Goal: Task Accomplishment & Management: Manage account settings

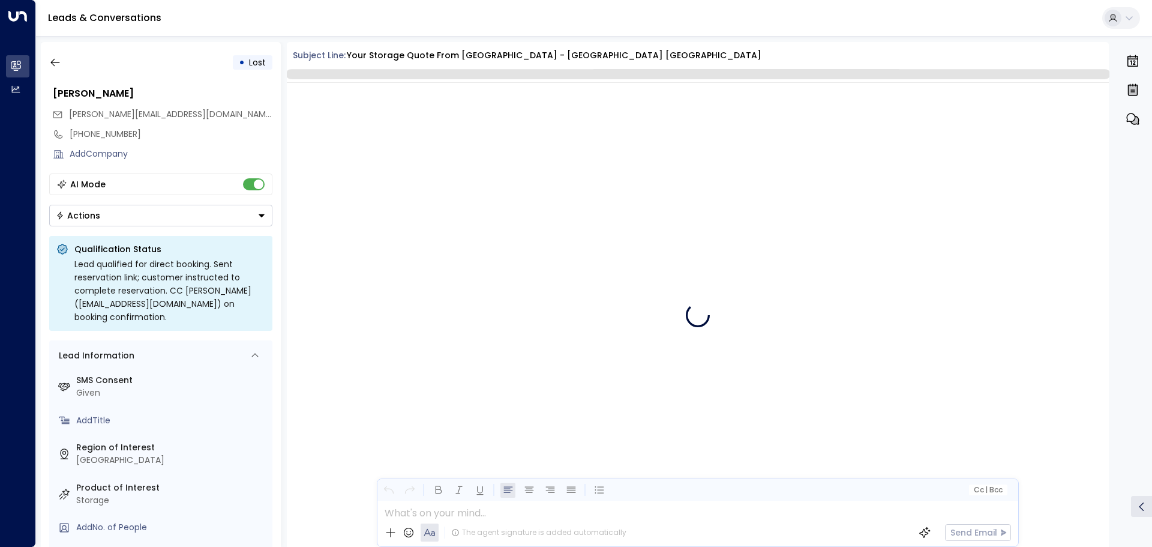
scroll to position [1923, 0]
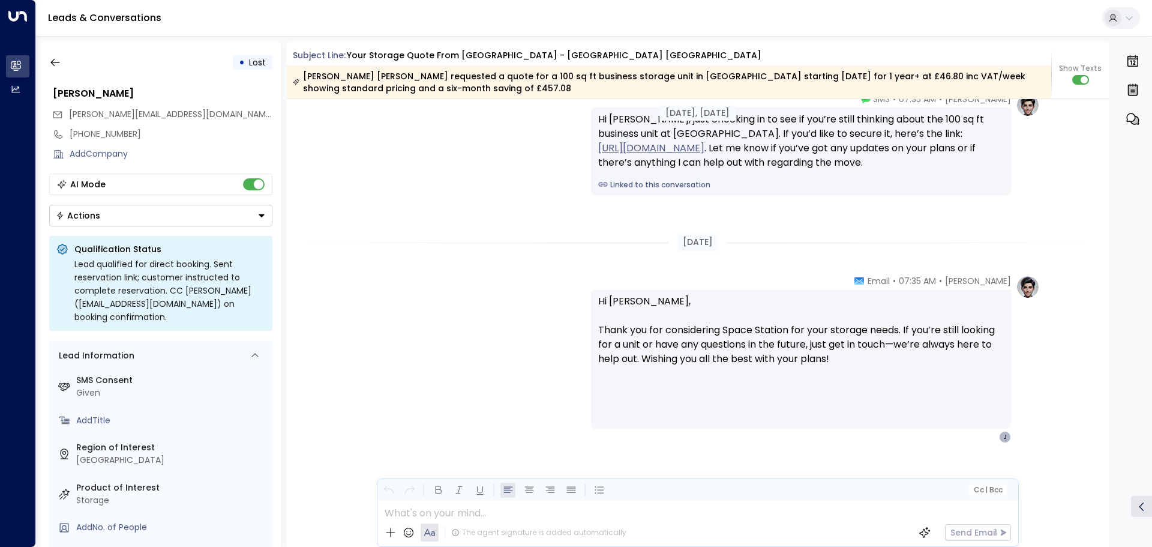
drag, startPoint x: 58, startPoint y: 64, endPoint x: 681, endPoint y: 252, distance: 651.4
click at [676, 246] on div "• Lost James Burton james@pawfectfoods.co.uk +447796857004 Add Company AI Mode …" at bounding box center [597, 294] width 1112 height 505
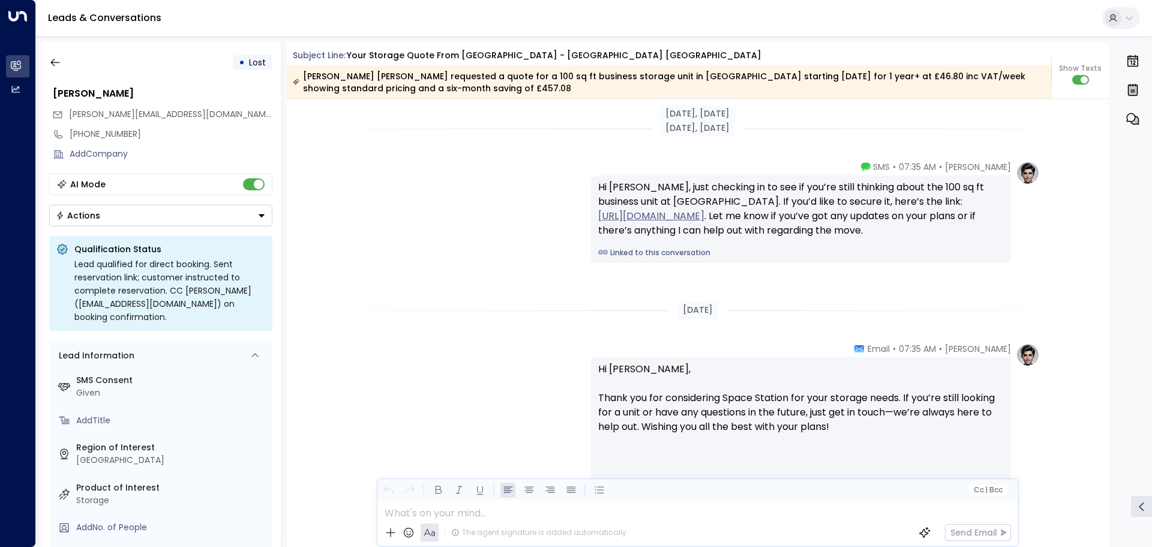
scroll to position [1654, 0]
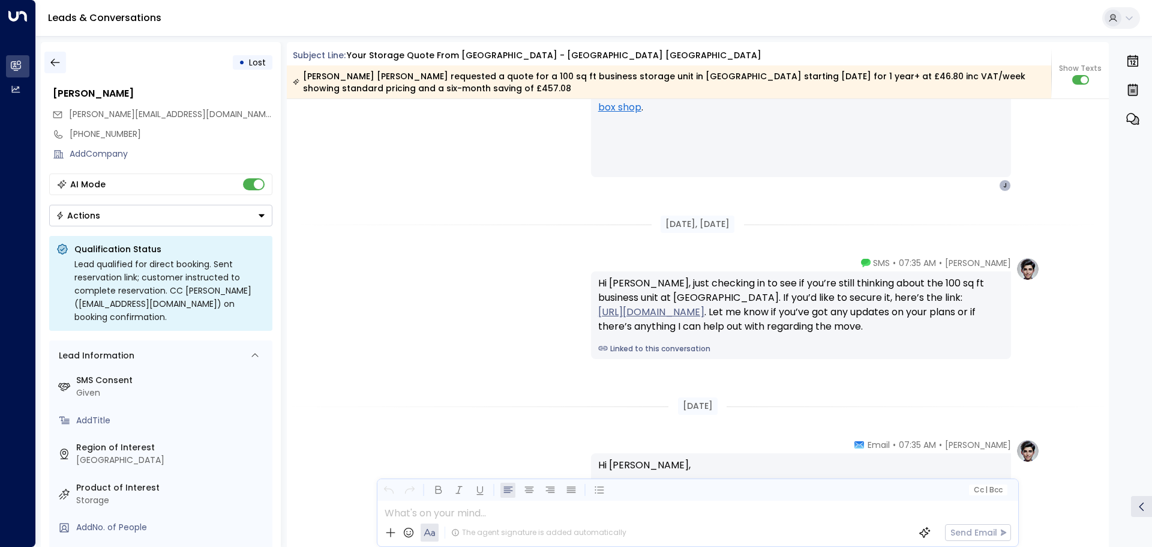
click at [48, 65] on button "button" at bounding box center [55, 63] width 22 height 22
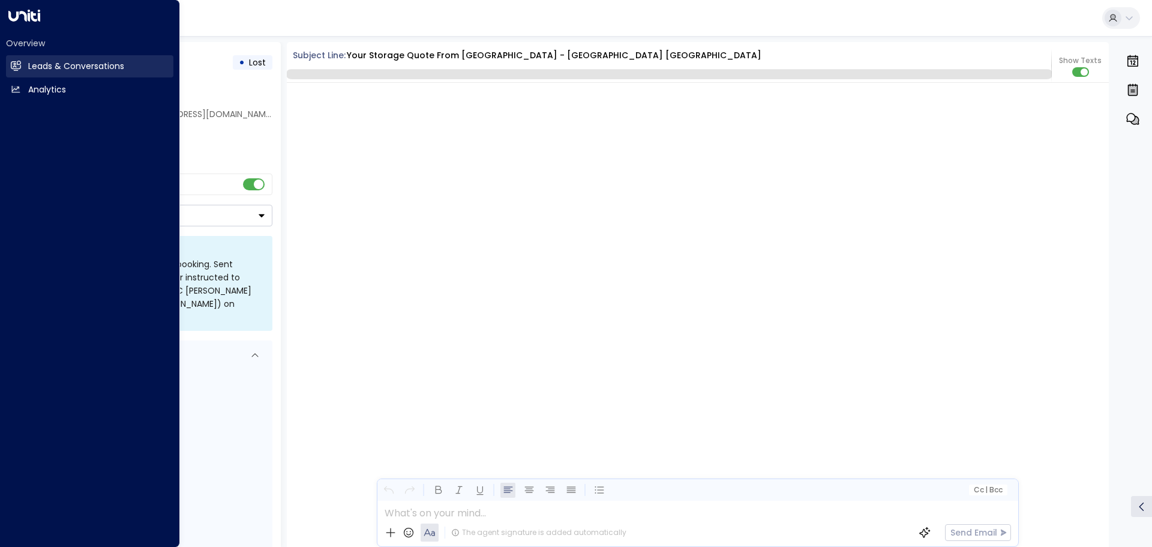
scroll to position [2622, 0]
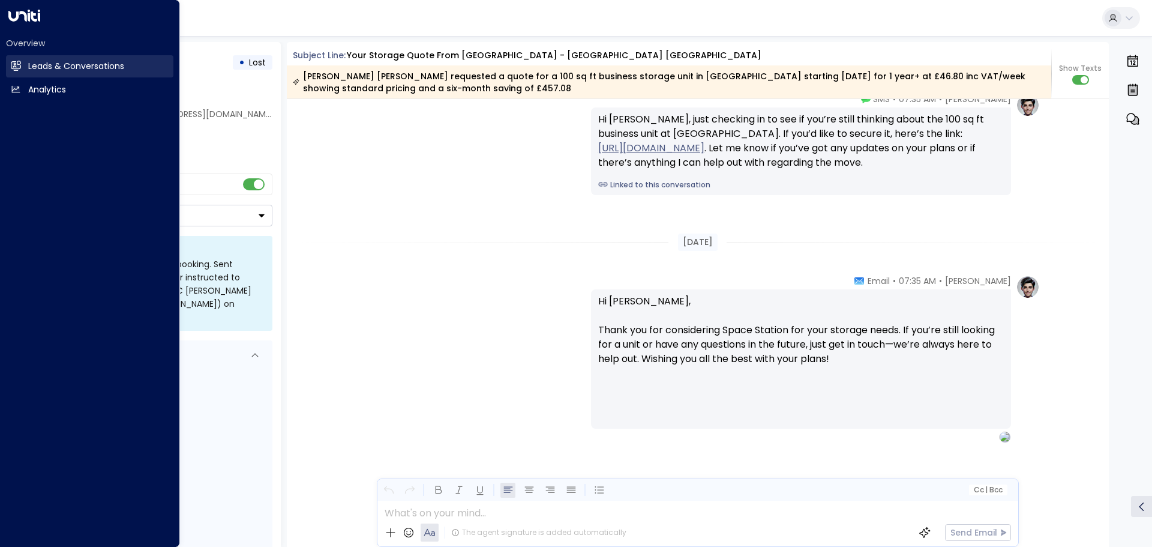
click at [16, 65] on icon at bounding box center [16, 65] width 10 height 7
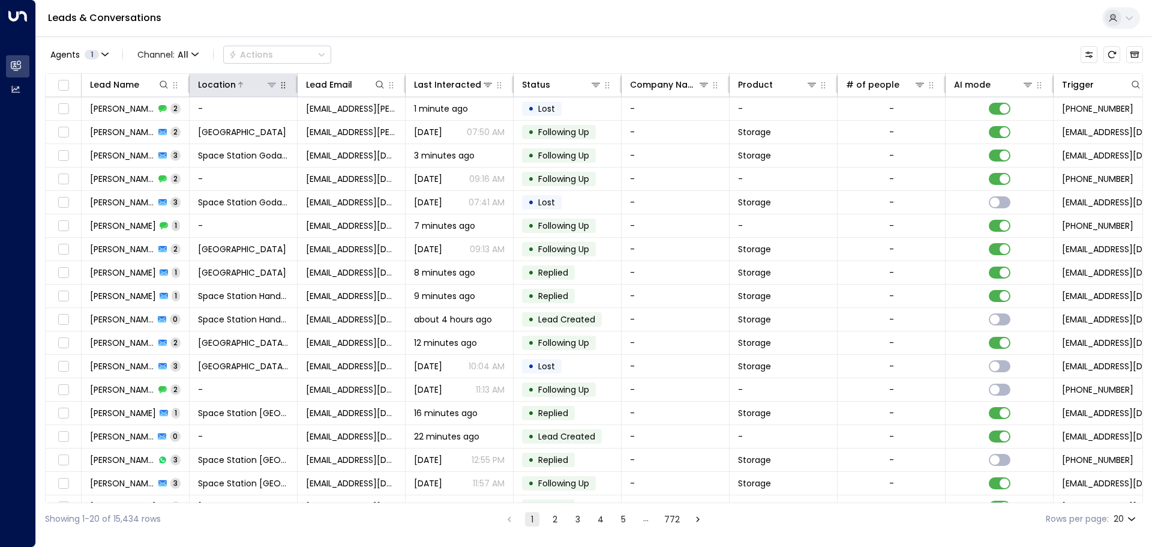
click at [276, 85] on icon at bounding box center [272, 85] width 10 height 10
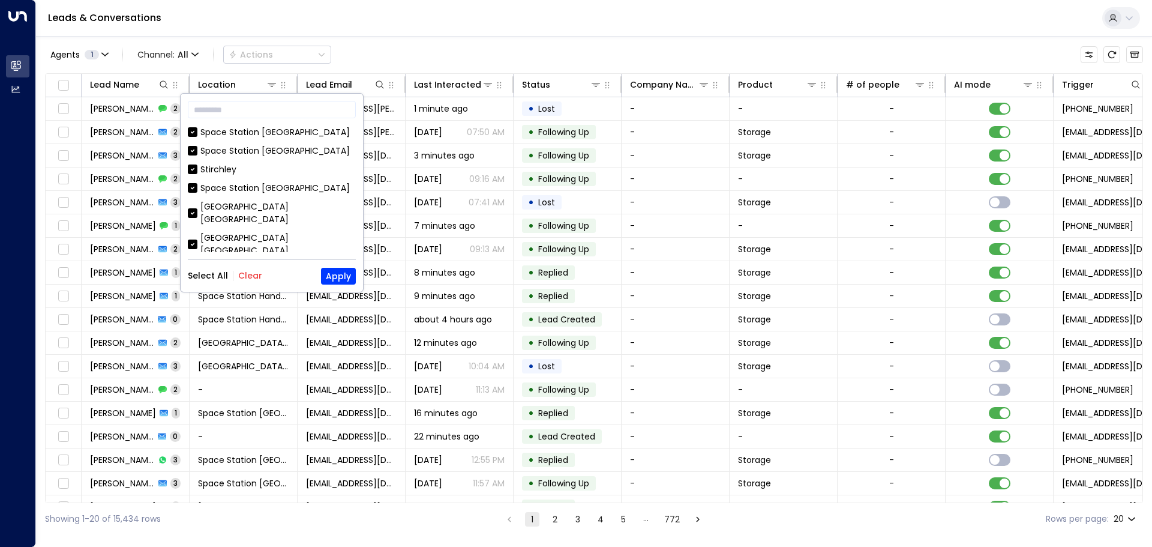
click at [252, 282] on div "Select All Clear Apply" at bounding box center [272, 276] width 168 height 17
click at [252, 277] on button "Clear" at bounding box center [250, 276] width 24 height 10
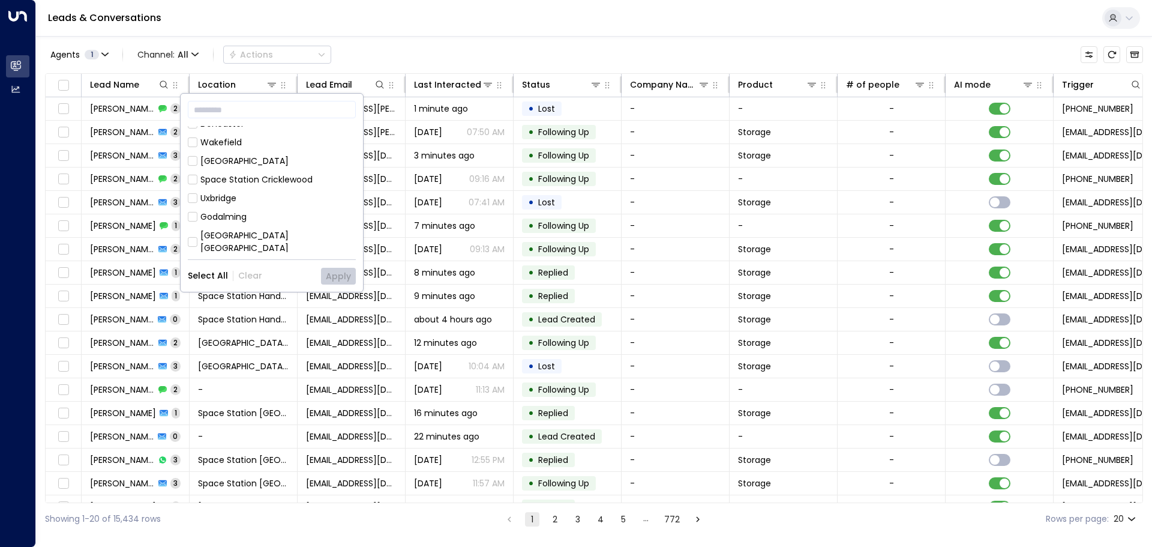
scroll to position [567, 0]
click at [298, 292] on div "[GEOGRAPHIC_DATA] [GEOGRAPHIC_DATA]" at bounding box center [277, 304] width 155 height 25
click at [339, 286] on div "​ Space Station Banbury Space Station Swiss Cottage Stirchley Space Station Chi…" at bounding box center [272, 193] width 182 height 198
click at [340, 285] on div "​ Space Station Banbury Space Station Swiss Cottage Stirchley Space Station Chi…" at bounding box center [272, 193] width 182 height 198
click at [342, 272] on button "Apply" at bounding box center [338, 276] width 35 height 17
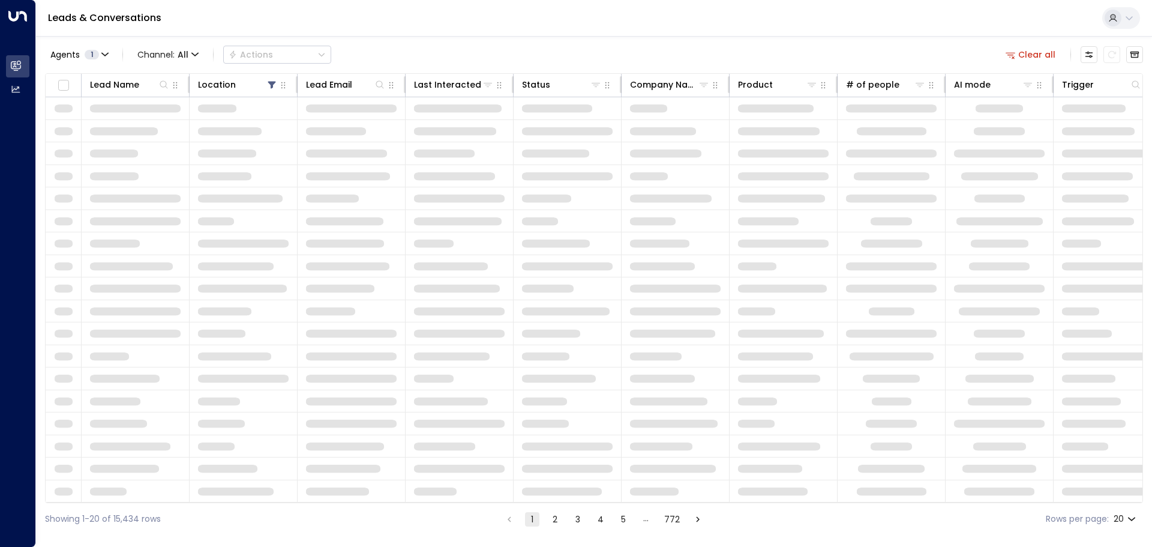
click at [637, 58] on div "Agents 1 Channel: All Actions Clear all" at bounding box center [594, 54] width 1098 height 25
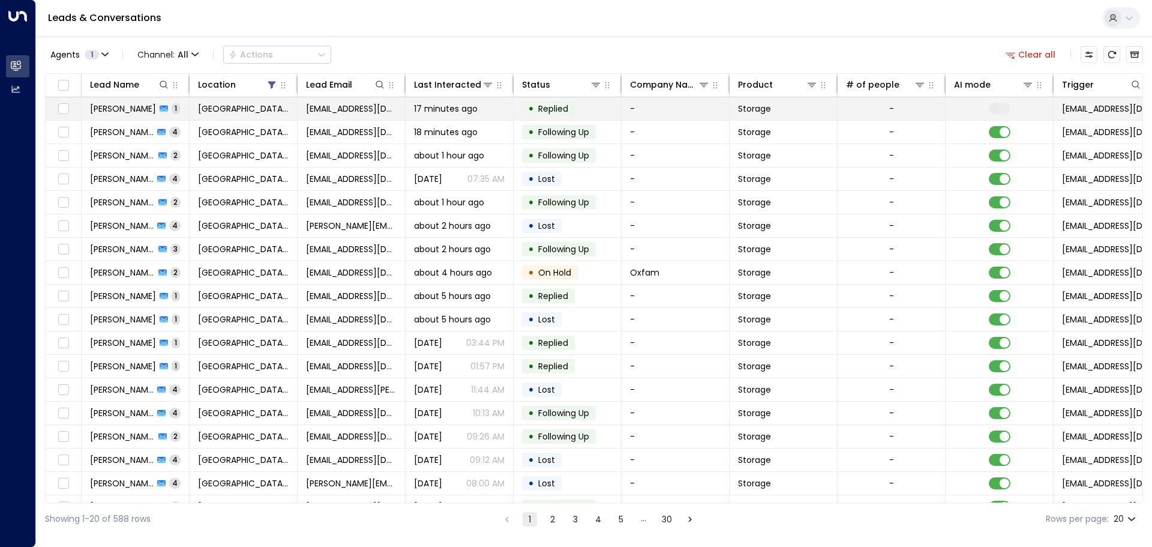
click at [901, 113] on td "-" at bounding box center [892, 108] width 108 height 23
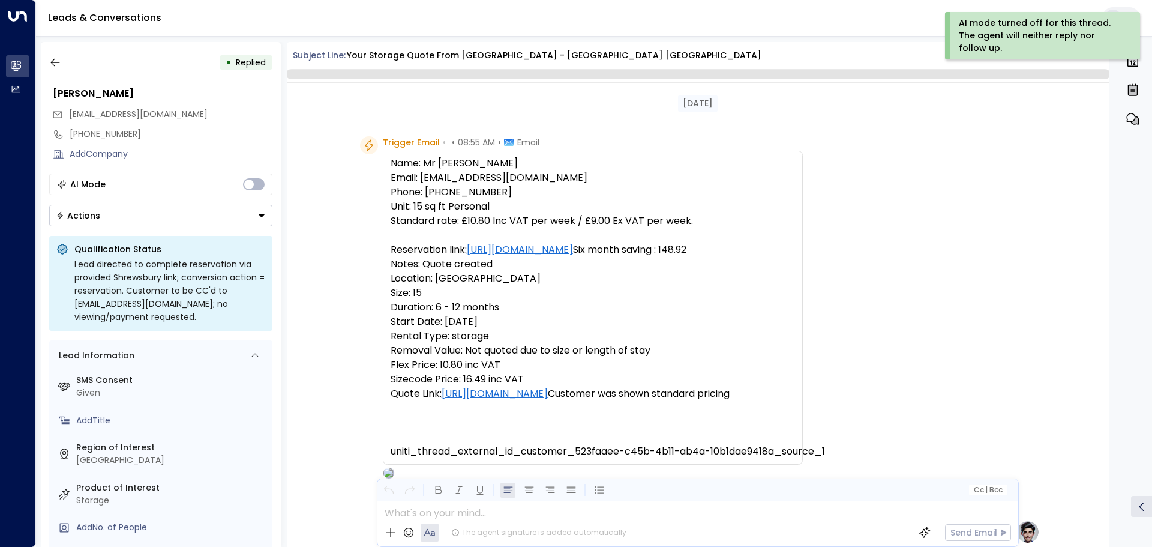
scroll to position [460, 0]
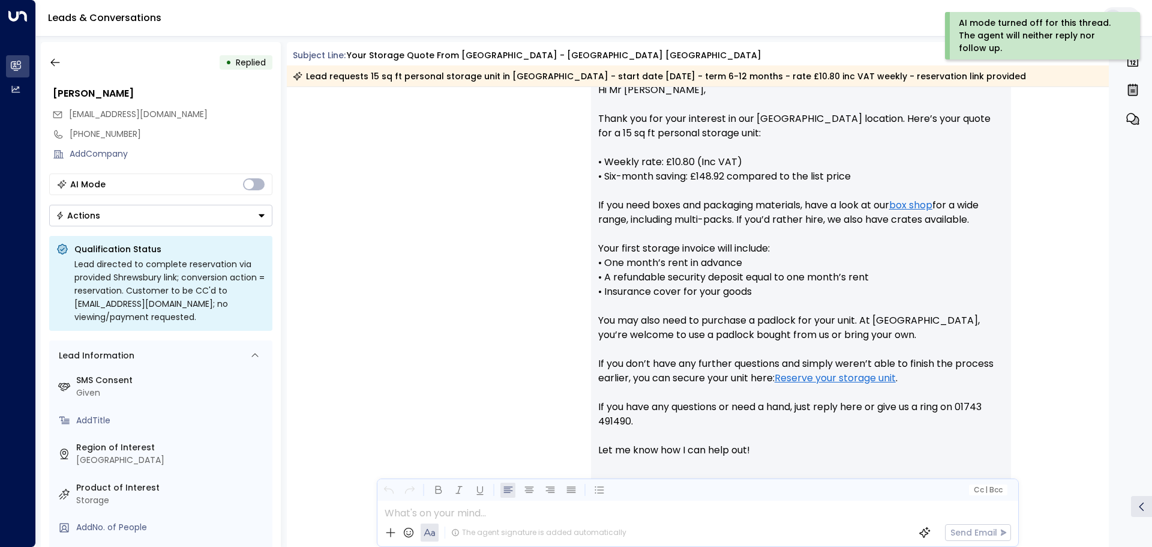
click at [152, 208] on button "Actions" at bounding box center [160, 216] width 223 height 22
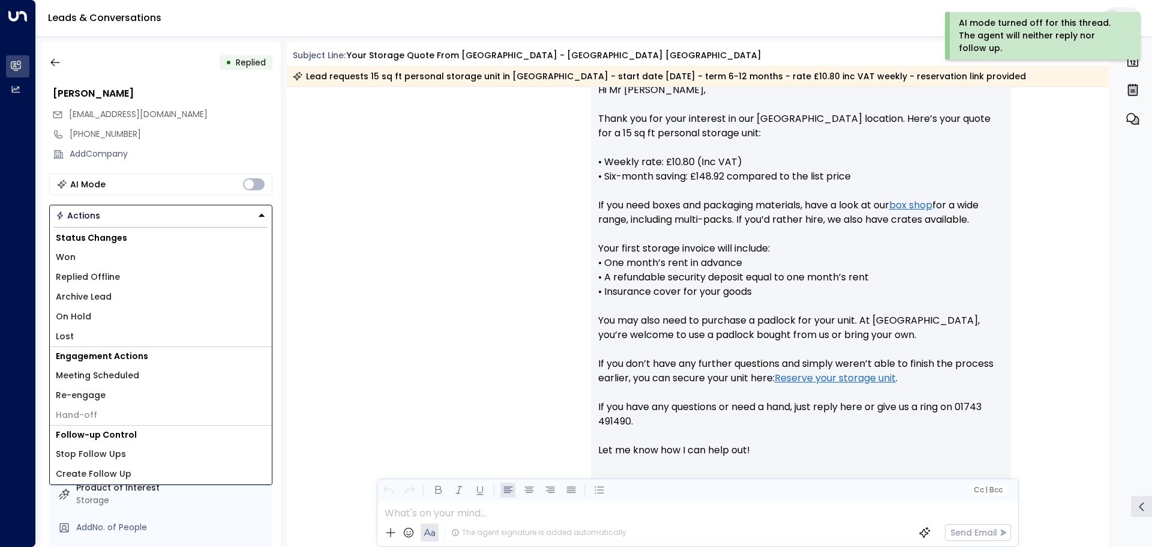
drag, startPoint x: 88, startPoint y: 323, endPoint x: 86, endPoint y: 330, distance: 7.0
click at [86, 330] on div "Status Changes Won Replied Offline Archive Lead On Hold Lost" at bounding box center [161, 288] width 222 height 118
click at [85, 338] on li "Lost" at bounding box center [161, 337] width 222 height 20
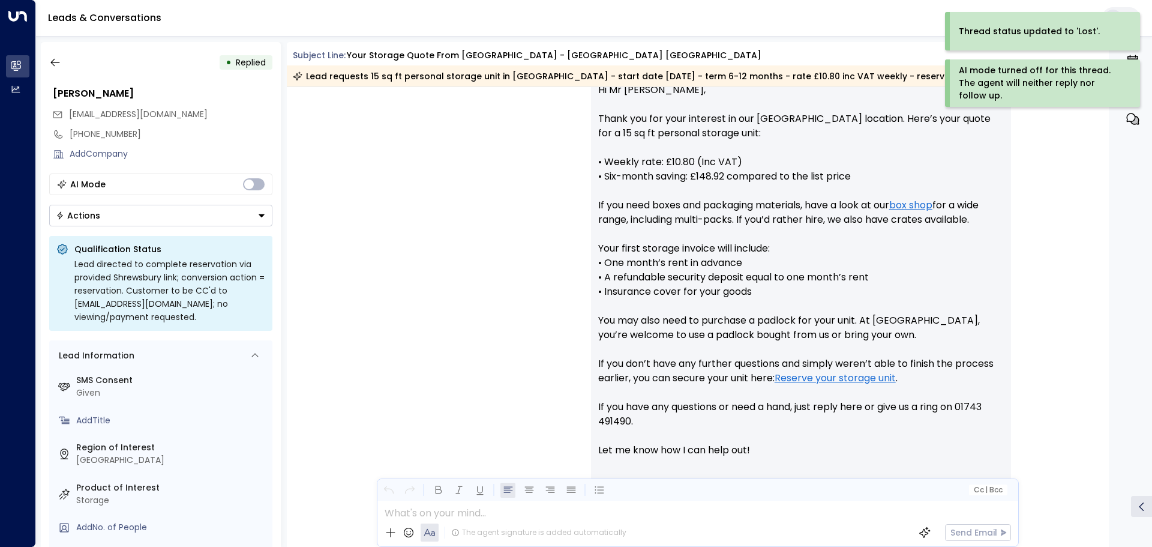
click at [113, 228] on div "• Replied Heheh Hdhehwh hdjahahsheuw@gmail.com +447750655134 Add Company AI Mod…" at bounding box center [161, 294] width 240 height 505
click at [125, 215] on button "Actions" at bounding box center [160, 216] width 223 height 22
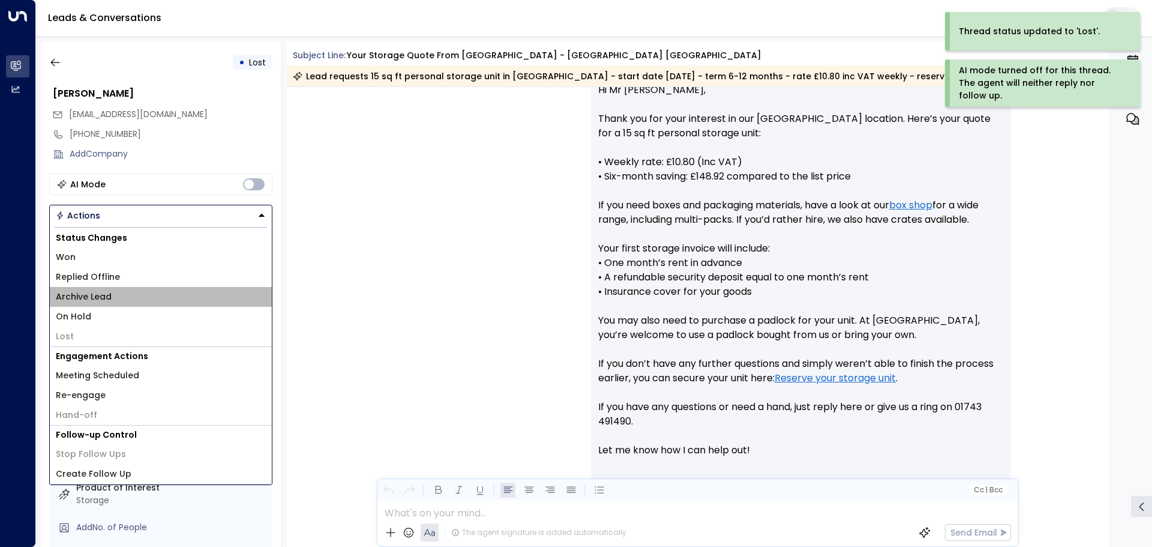
drag, startPoint x: 130, startPoint y: 298, endPoint x: 134, endPoint y: 266, distance: 32.6
click at [130, 298] on li "Archive Lead" at bounding box center [161, 297] width 222 height 20
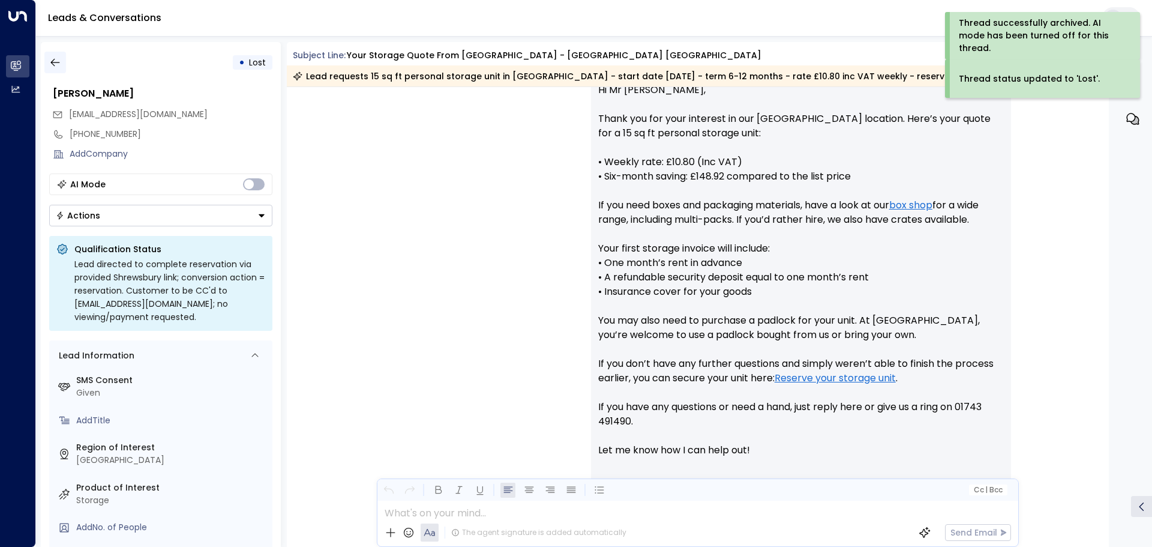
click at [62, 67] on button "button" at bounding box center [55, 63] width 22 height 22
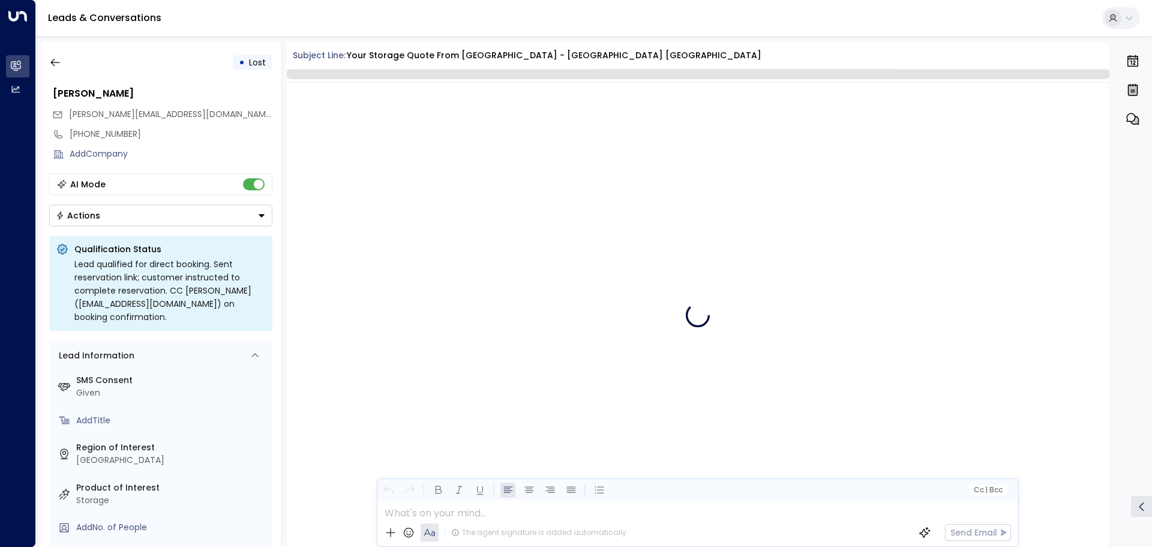
scroll to position [2622, 0]
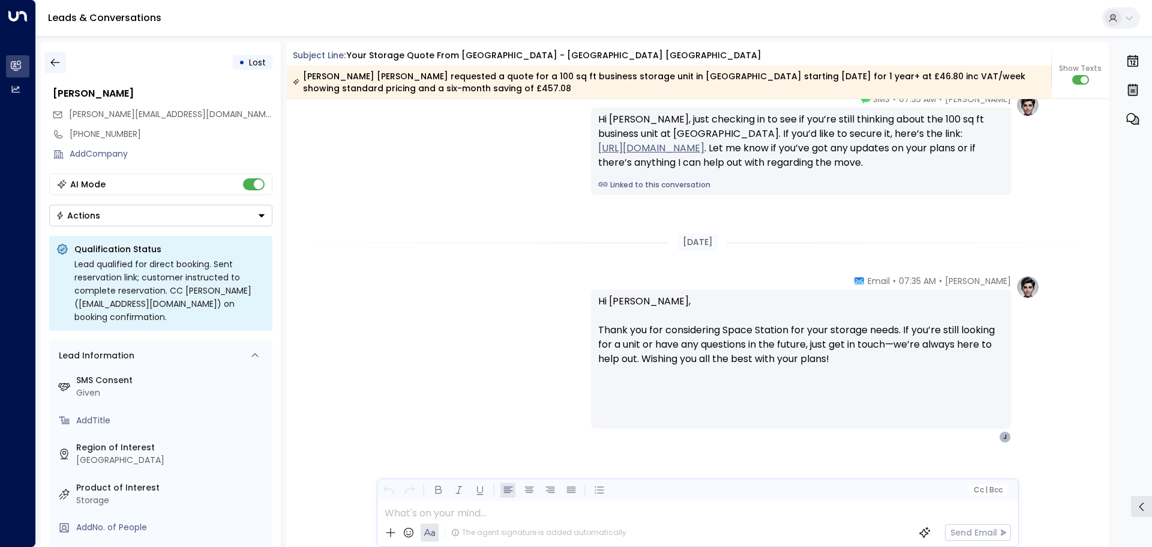
drag, startPoint x: 70, startPoint y: 62, endPoint x: 64, endPoint y: 59, distance: 6.5
click at [67, 60] on div "• Lost" at bounding box center [160, 63] width 223 height 22
click at [56, 59] on icon "button" at bounding box center [55, 62] width 12 height 12
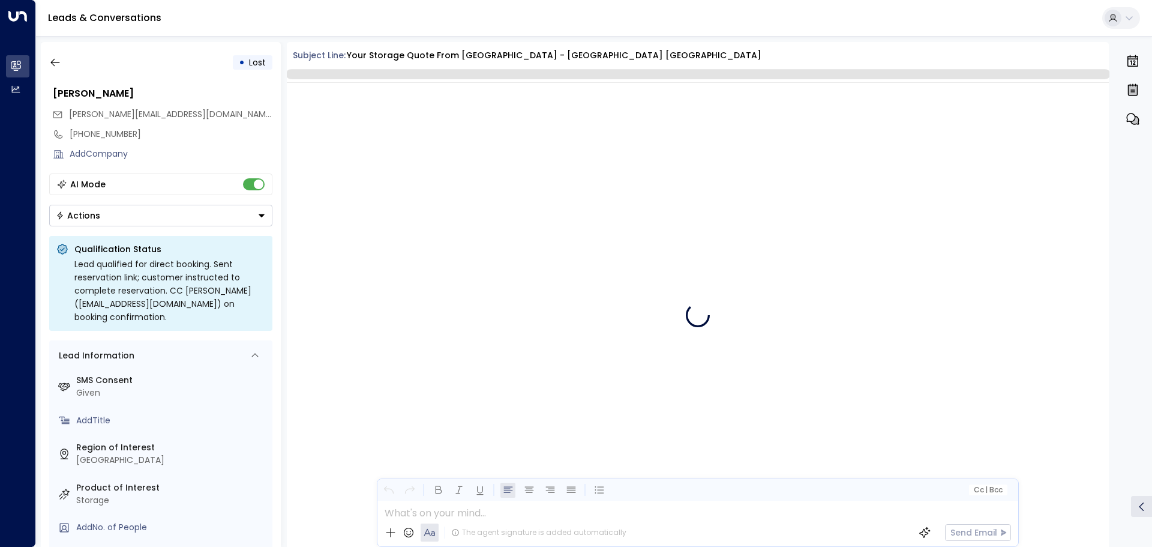
scroll to position [1923, 0]
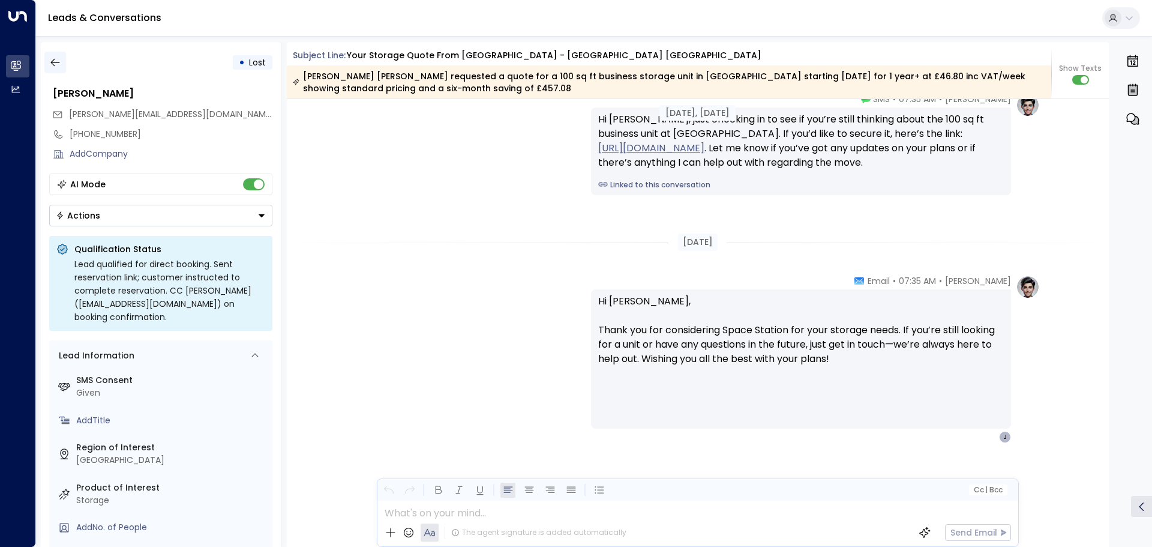
click at [54, 54] on button "button" at bounding box center [55, 63] width 22 height 22
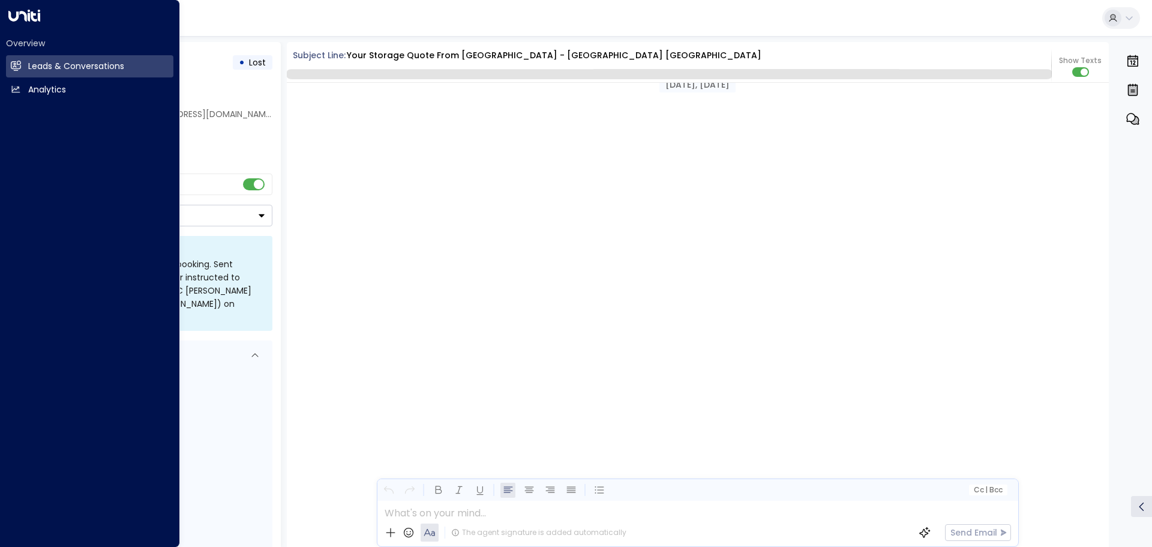
scroll to position [1923, 0]
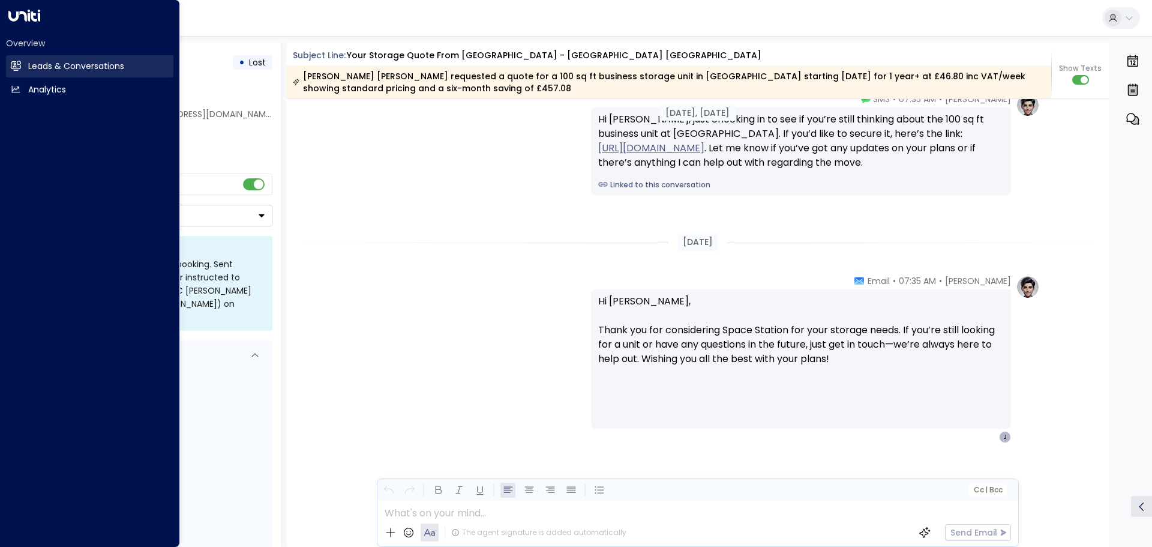
click at [16, 66] on icon at bounding box center [17, 66] width 8 height 10
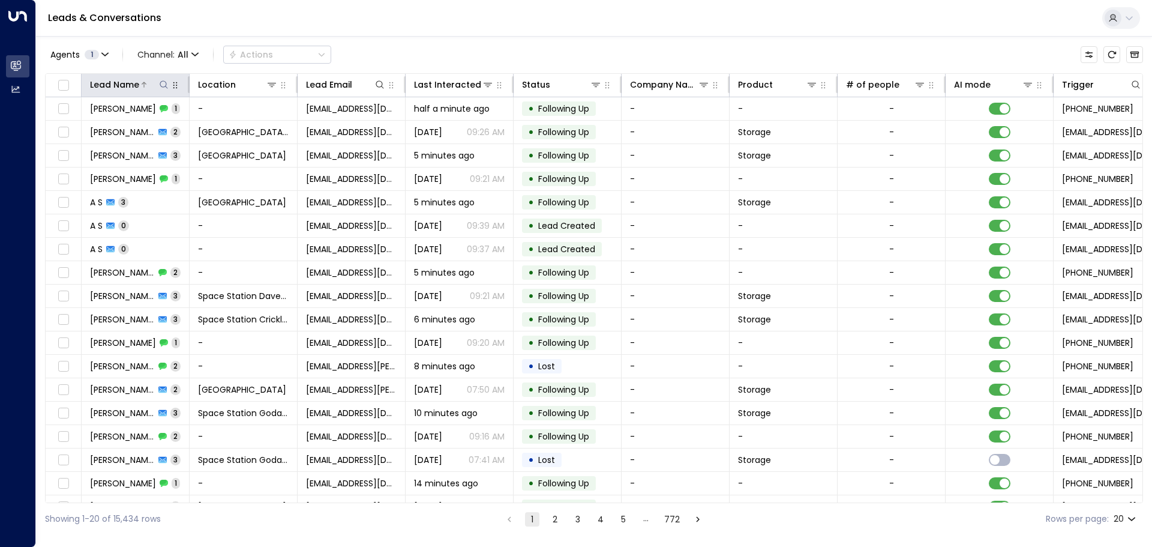
click at [166, 87] on icon at bounding box center [164, 84] width 8 height 8
type input "****"
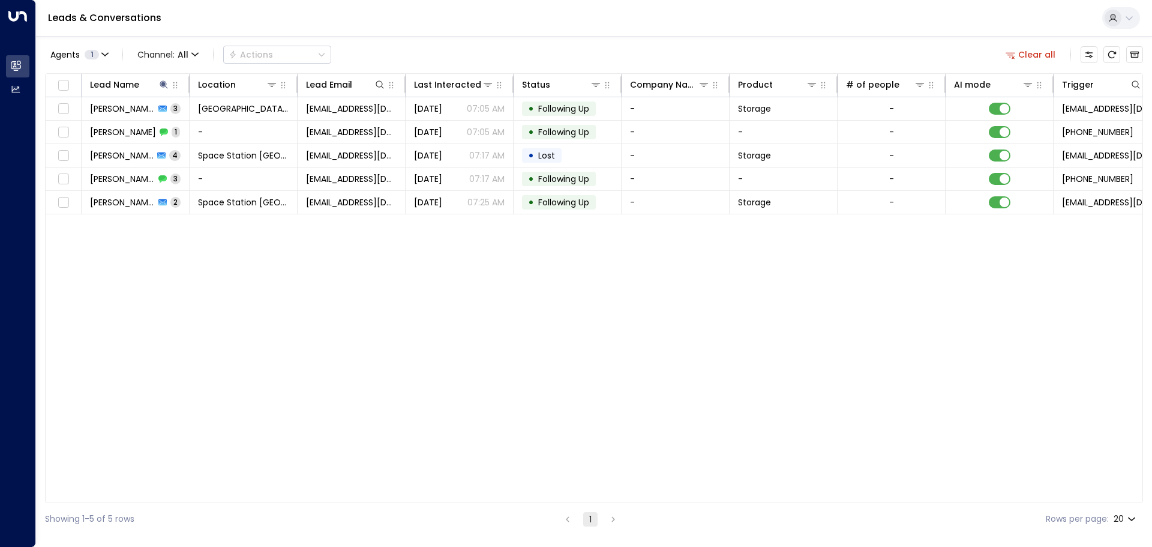
click at [366, 340] on div "Lead Name Location Lead Email Last Interacted Status Company Name Product # of …" at bounding box center [594, 288] width 1098 height 430
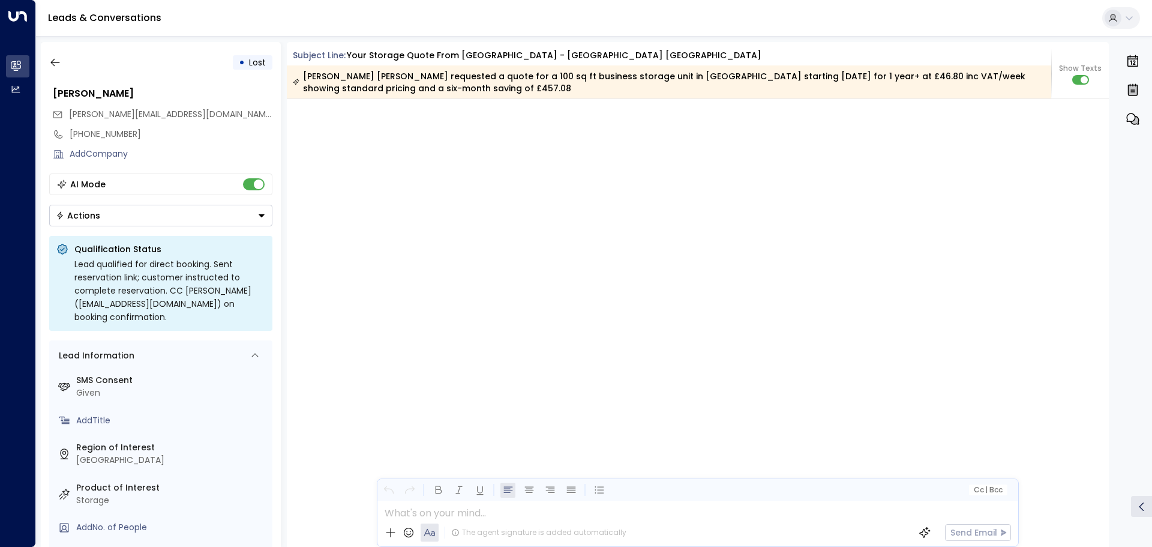
scroll to position [2638, 0]
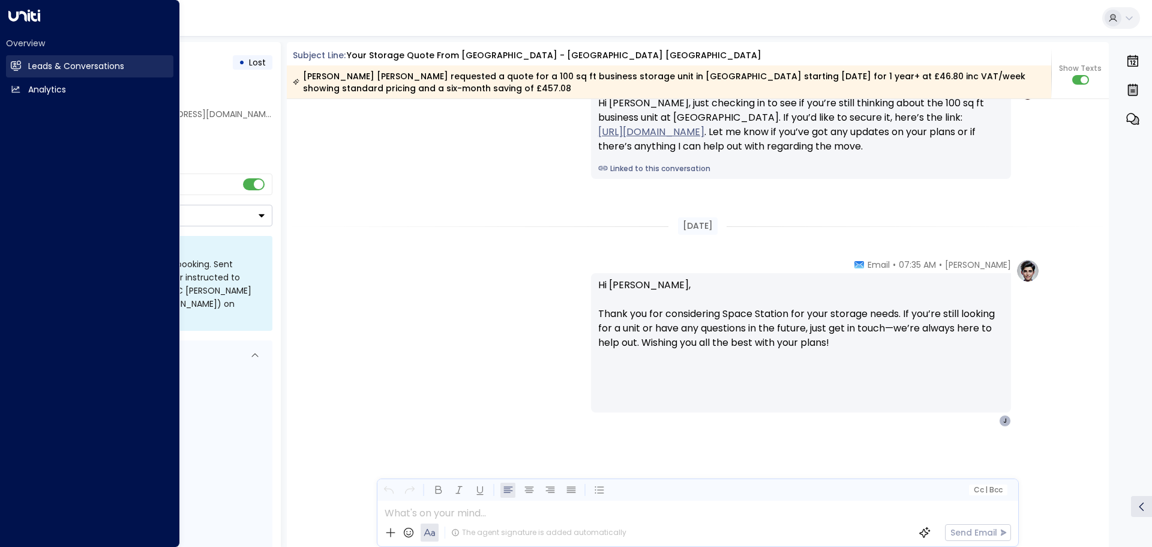
click at [20, 74] on link "Leads & Conversations Leads & Conversations" at bounding box center [89, 66] width 167 height 22
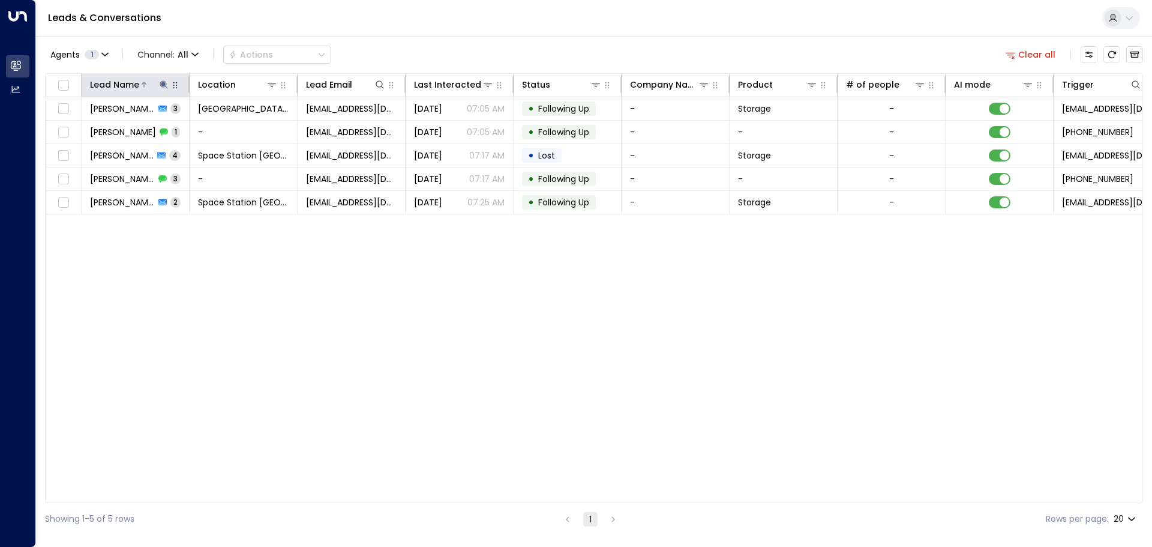
click at [164, 91] on div "Lead Name" at bounding box center [130, 84] width 80 height 14
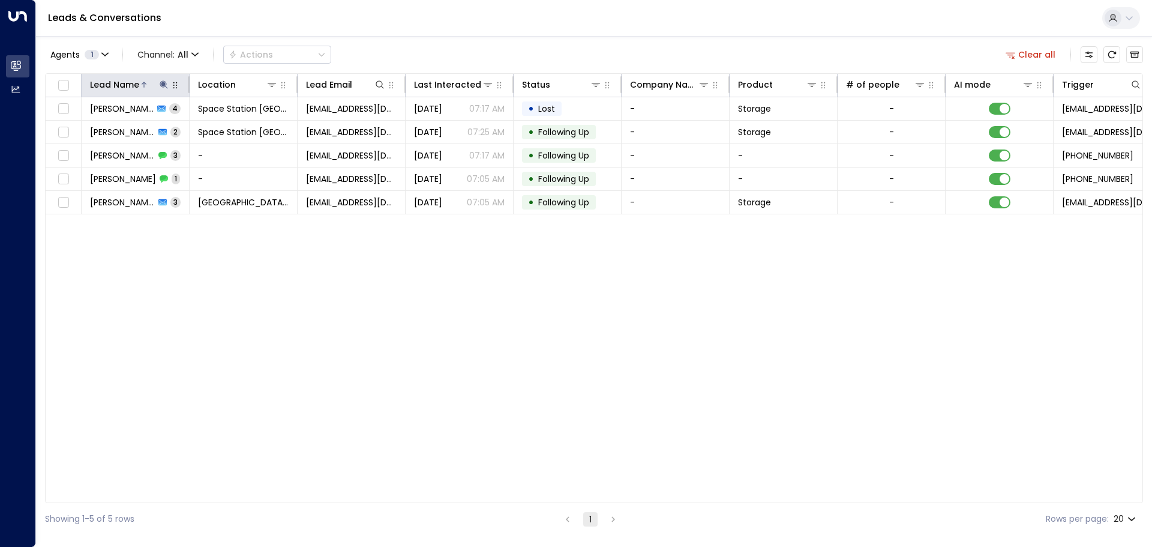
click at [162, 85] on icon at bounding box center [164, 84] width 8 height 8
click at [236, 127] on icon "button" at bounding box center [239, 128] width 8 height 8
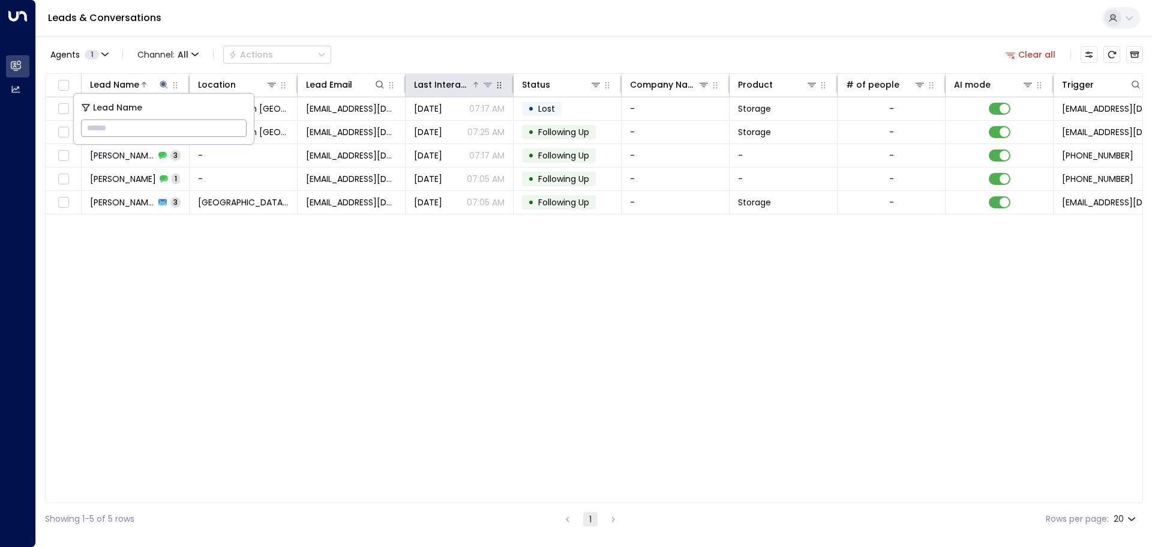
click at [477, 88] on div at bounding box center [482, 85] width 23 height 12
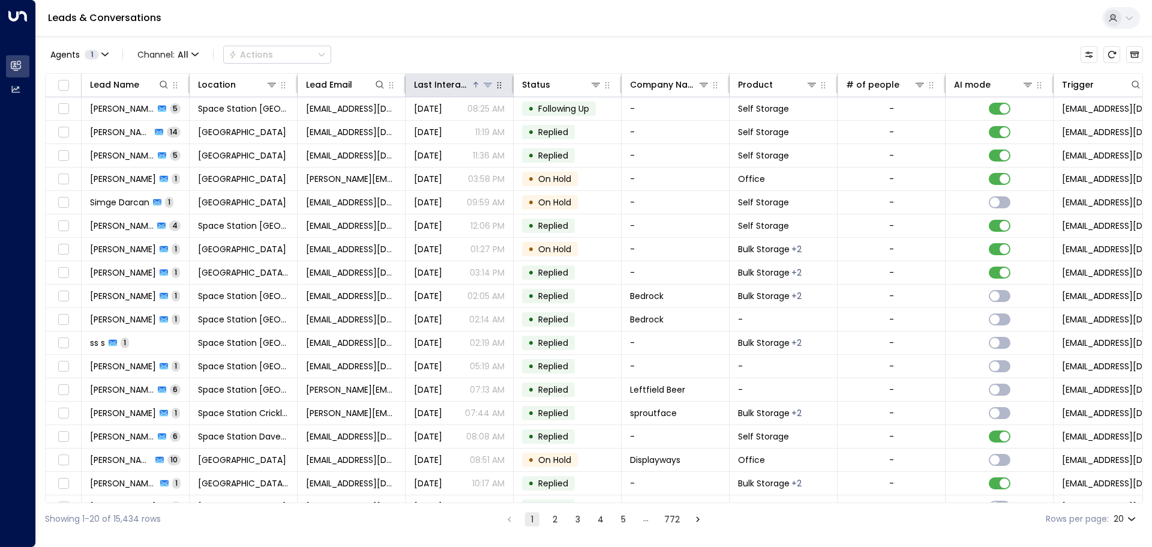
click at [475, 82] on icon at bounding box center [475, 84] width 7 height 7
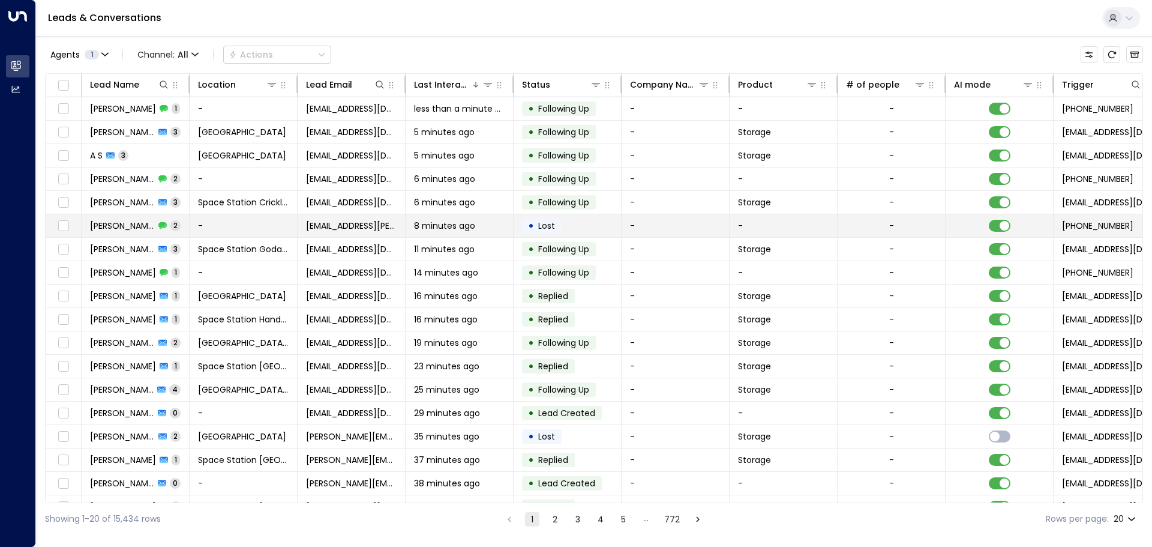
click at [136, 226] on span "[PERSON_NAME]" at bounding box center [122, 226] width 65 height 12
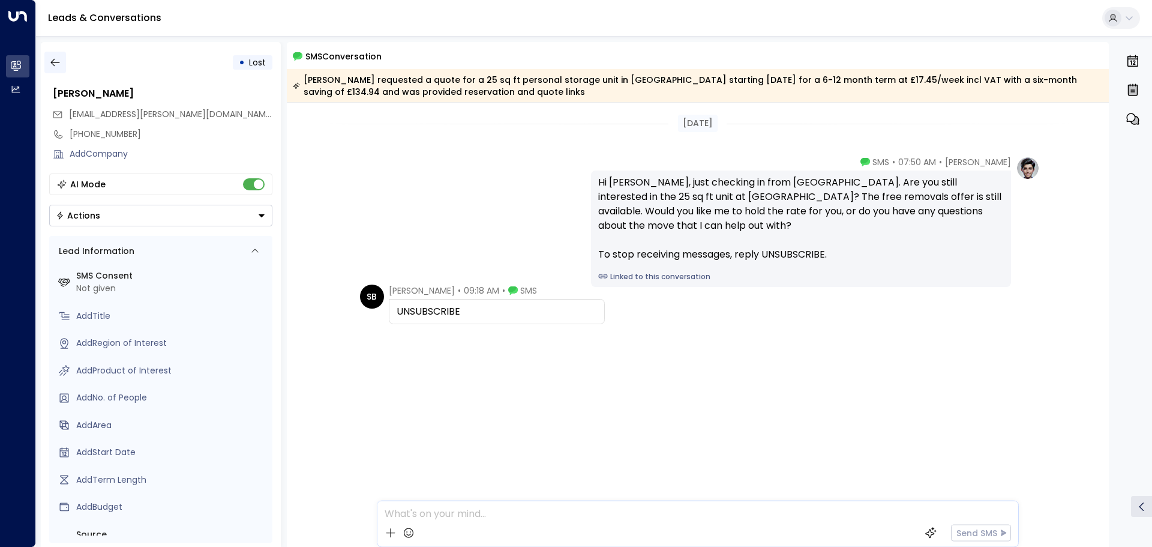
click at [44, 61] on button "button" at bounding box center [55, 63] width 22 height 22
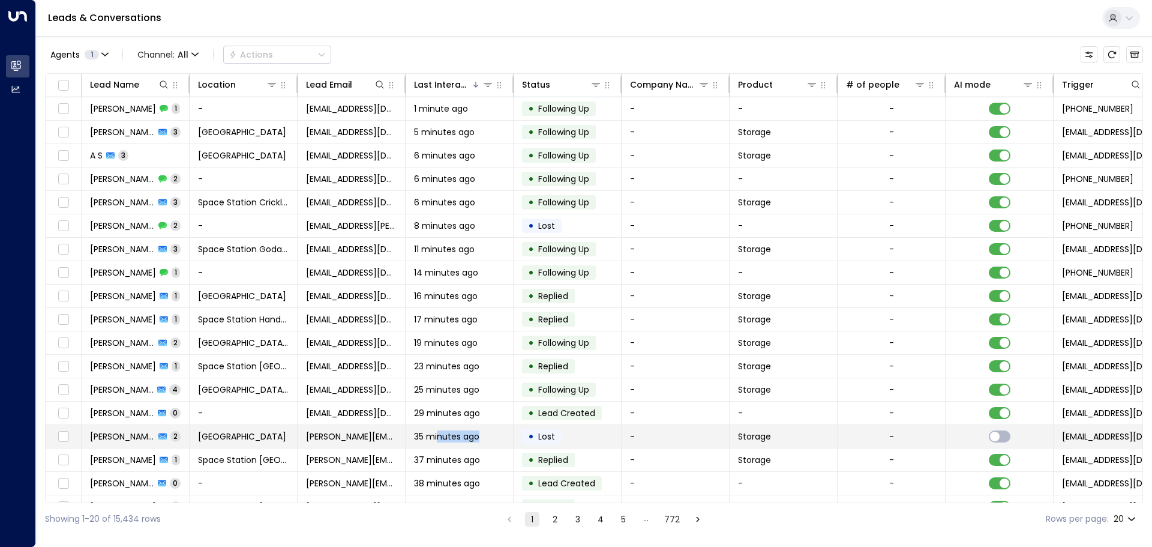
click at [436, 430] on td "35 minutes ago" at bounding box center [460, 436] width 108 height 23
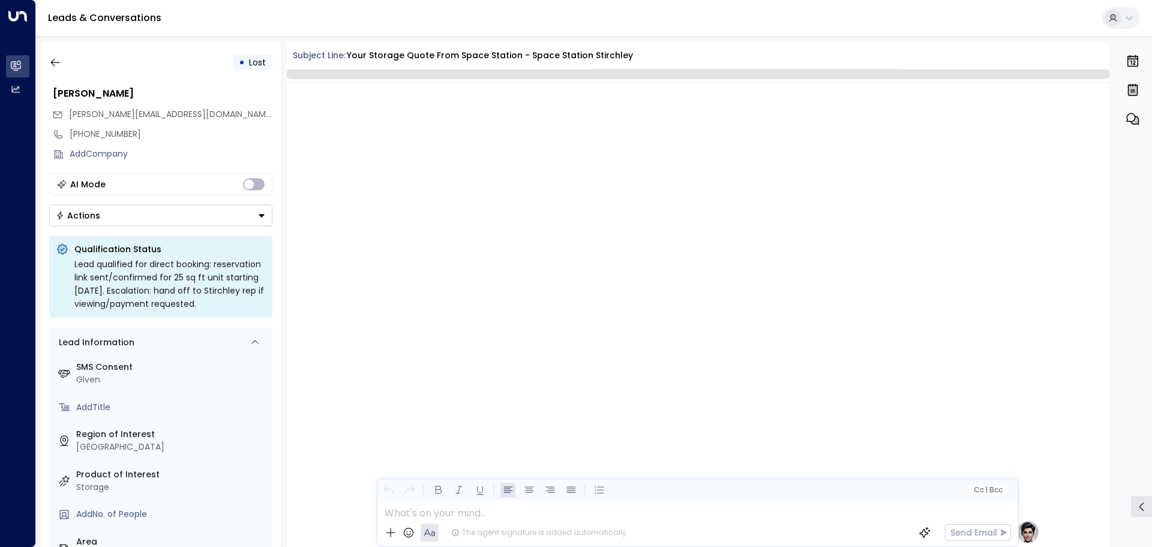
scroll to position [869, 0]
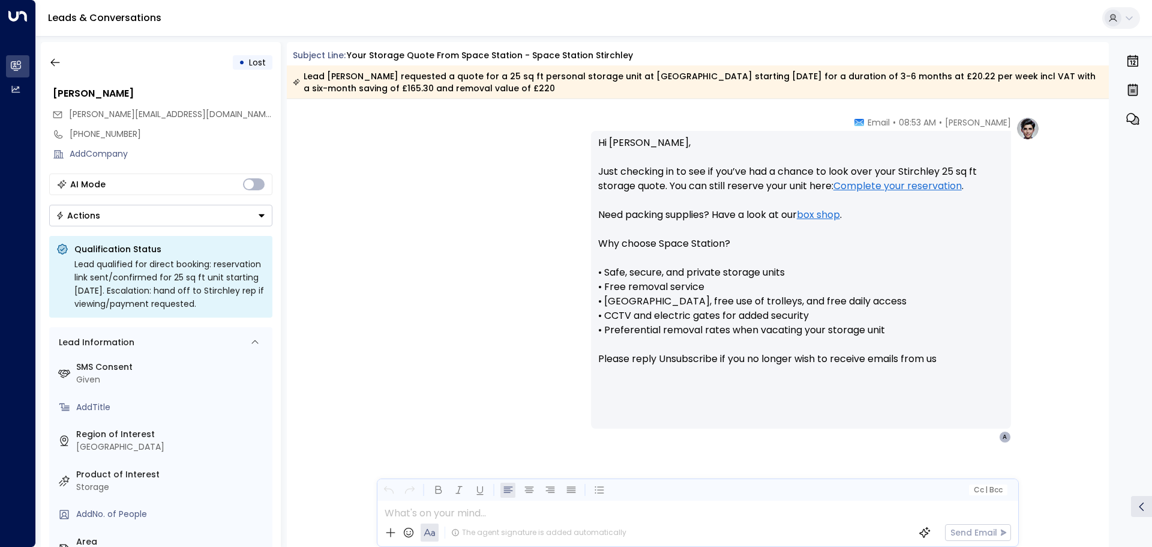
click at [466, 366] on div "[PERSON_NAME] • 08:53 AM • Email Hi [PERSON_NAME], Just checking in to see if y…" at bounding box center [698, 279] width 684 height 327
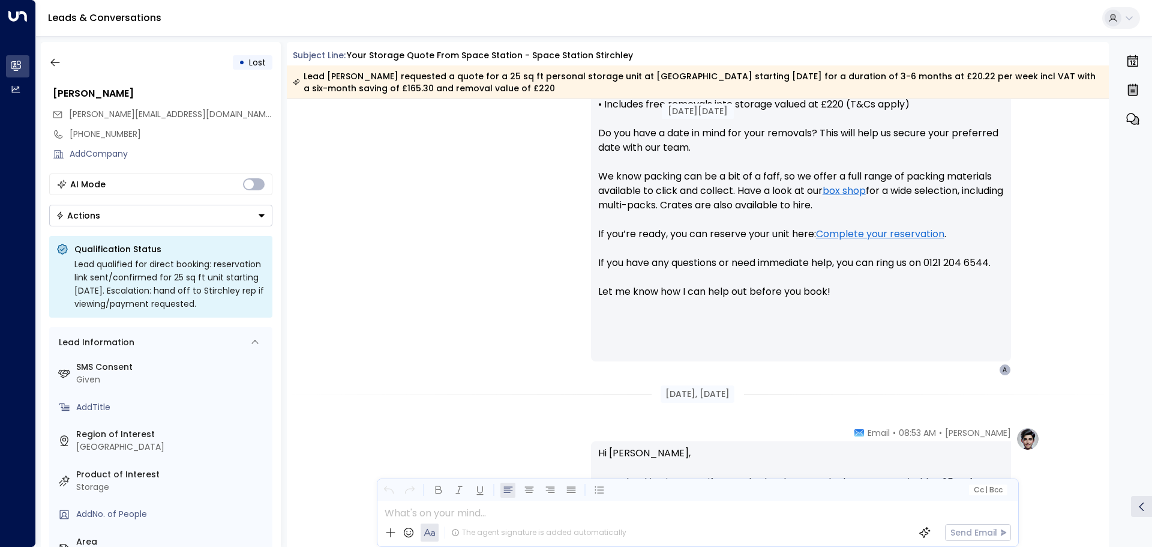
scroll to position [449, 0]
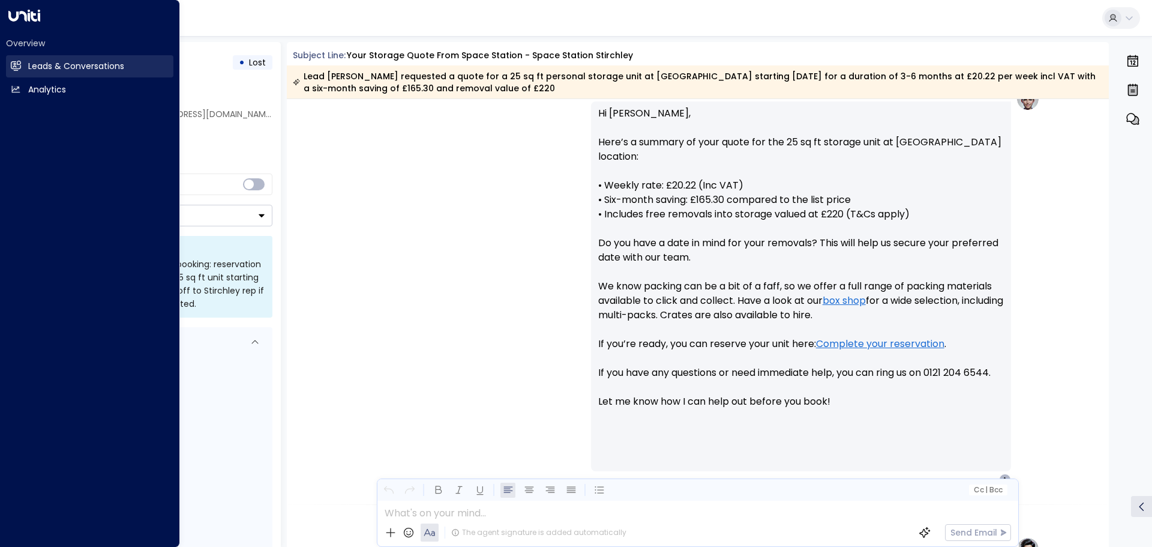
click at [100, 70] on h2 "Leads & Conversations" at bounding box center [76, 66] width 96 height 13
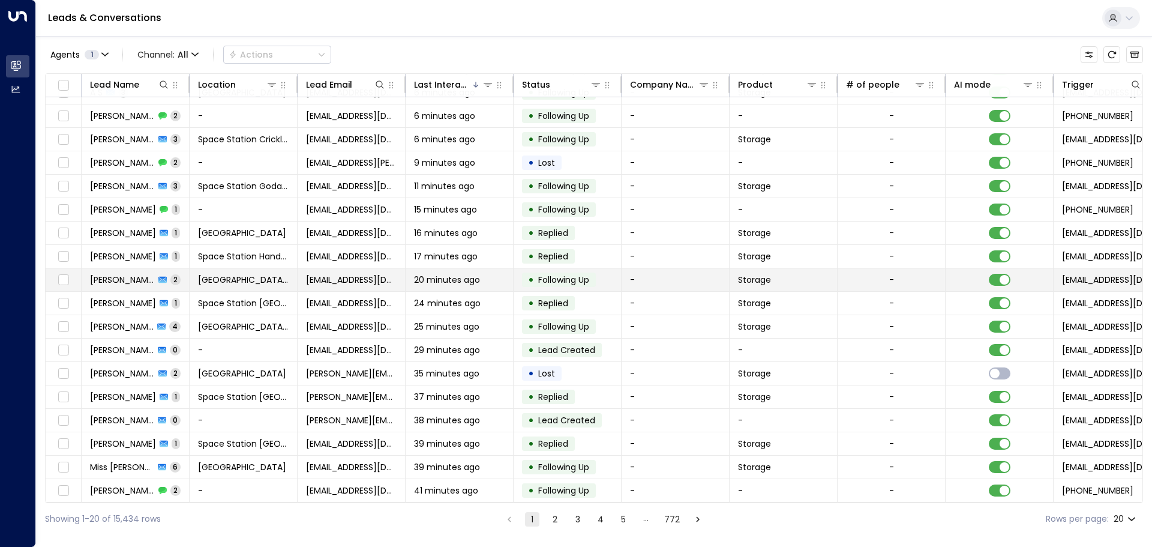
scroll to position [67, 0]
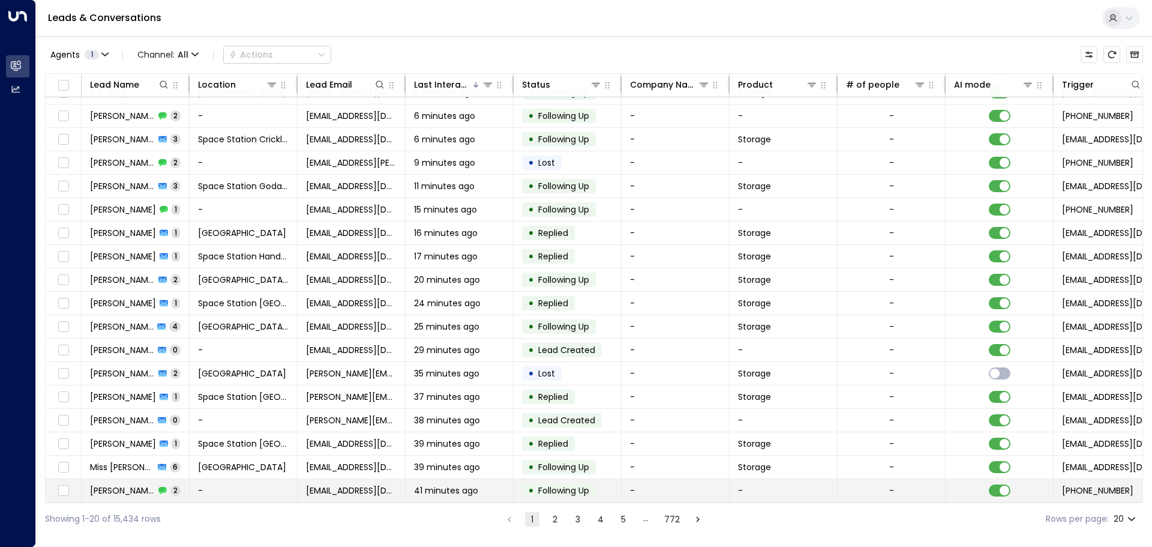
click at [341, 495] on td "[EMAIL_ADDRESS][DOMAIN_NAME]" at bounding box center [352, 490] width 108 height 23
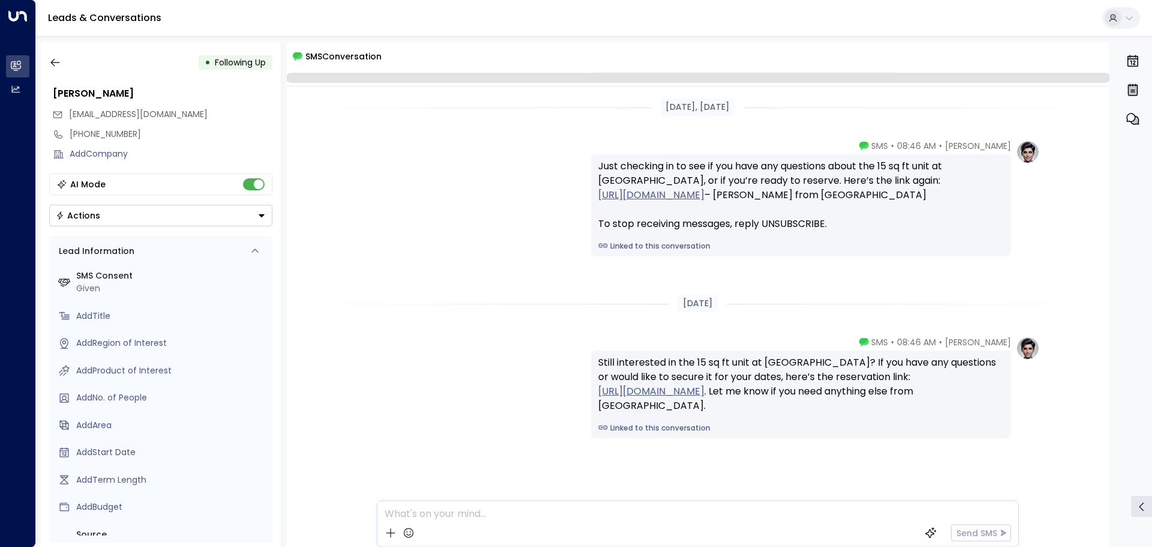
scroll to position [11, 0]
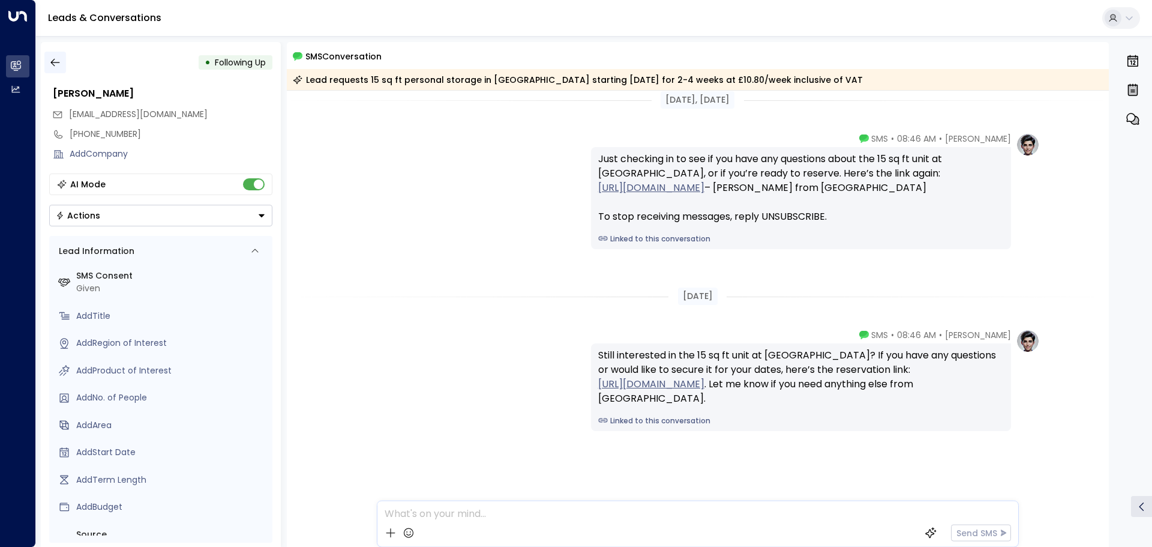
click at [50, 56] on icon "button" at bounding box center [55, 62] width 12 height 12
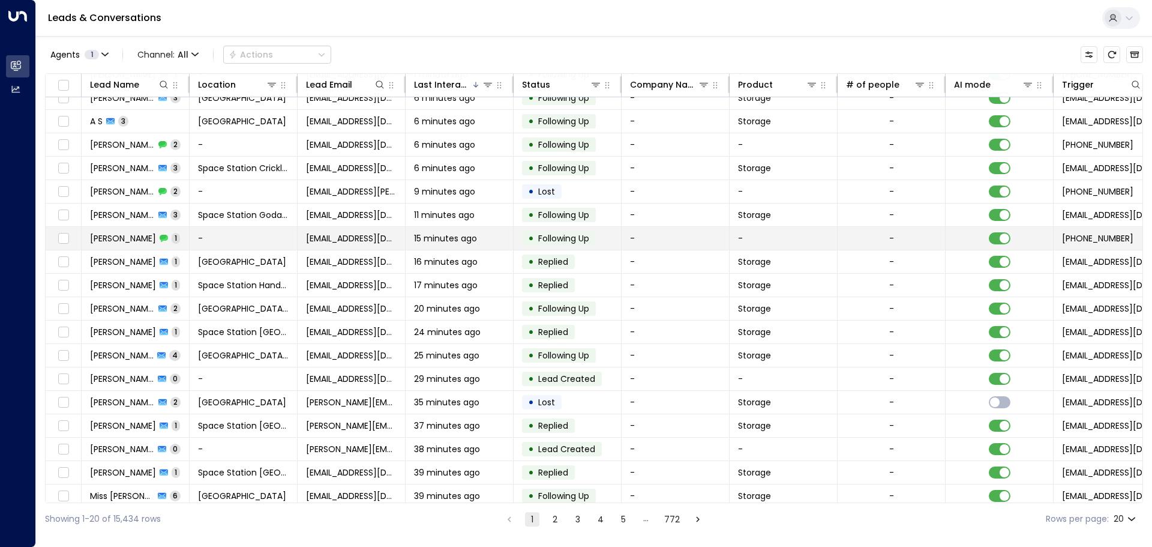
scroll to position [67, 0]
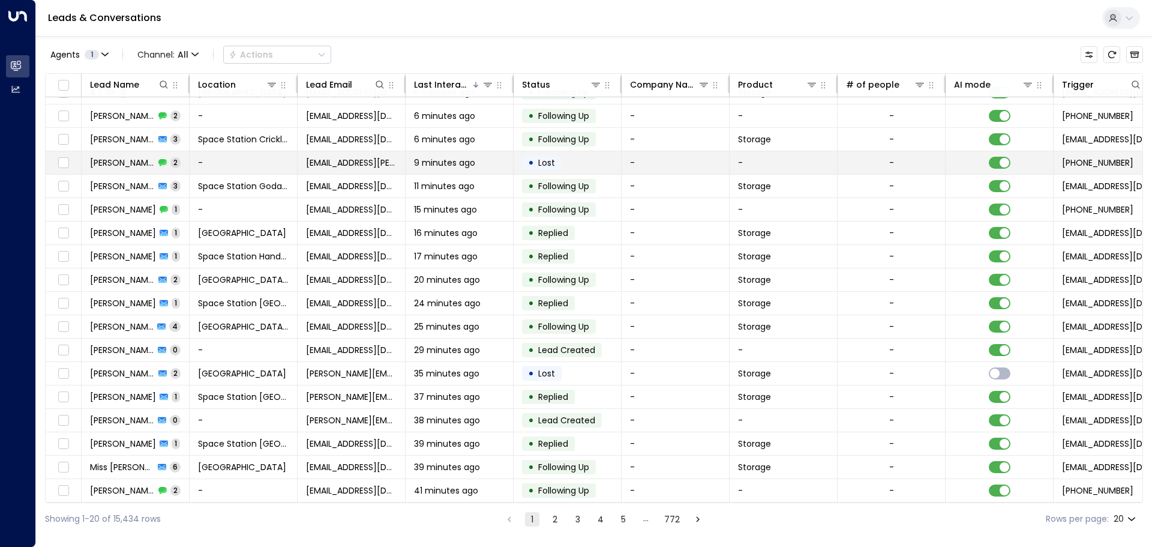
click at [187, 170] on tr "[PERSON_NAME] 2 - [EMAIL_ADDRESS][PERSON_NAME][DOMAIN_NAME] 9 minutes ago • Los…" at bounding box center [712, 162] width 1333 height 23
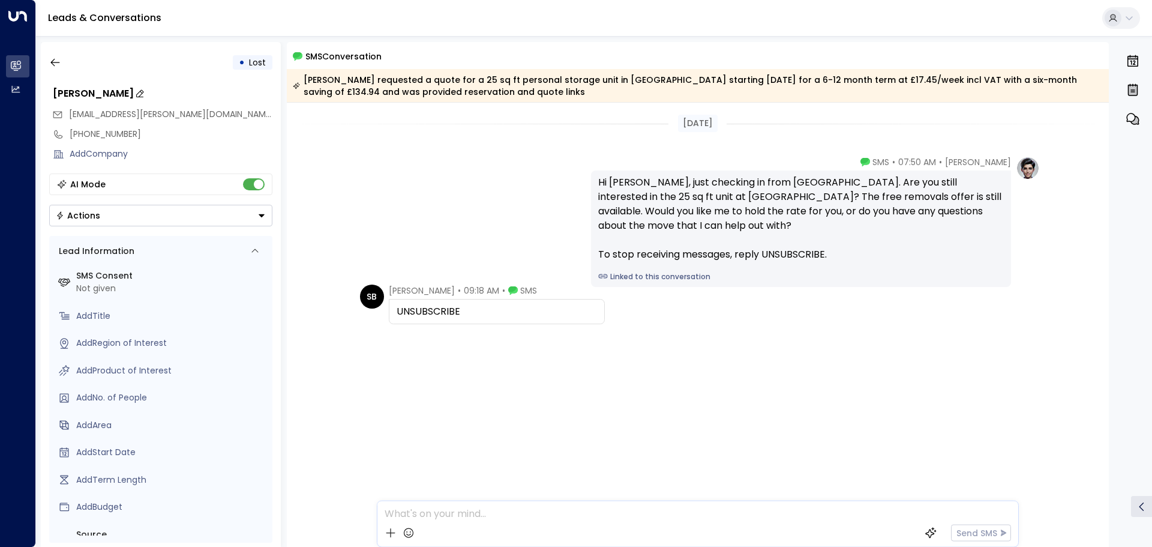
click at [112, 97] on div "[PERSON_NAME]" at bounding box center [163, 93] width 220 height 14
click at [112, 97] on input "**********" at bounding box center [161, 93] width 216 height 14
